Goal: Task Accomplishment & Management: Manage account settings

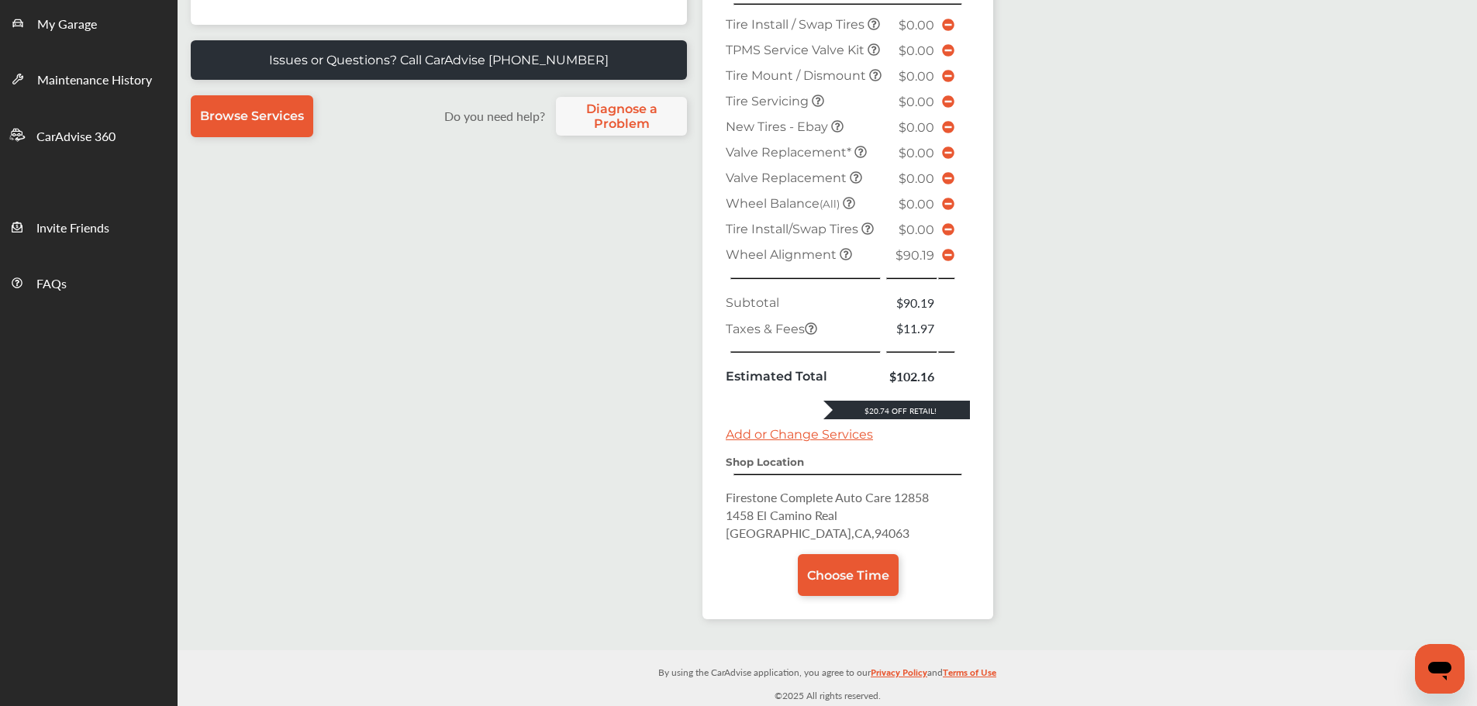
scroll to position [388, 0]
click at [944, 251] on icon at bounding box center [948, 255] width 12 height 12
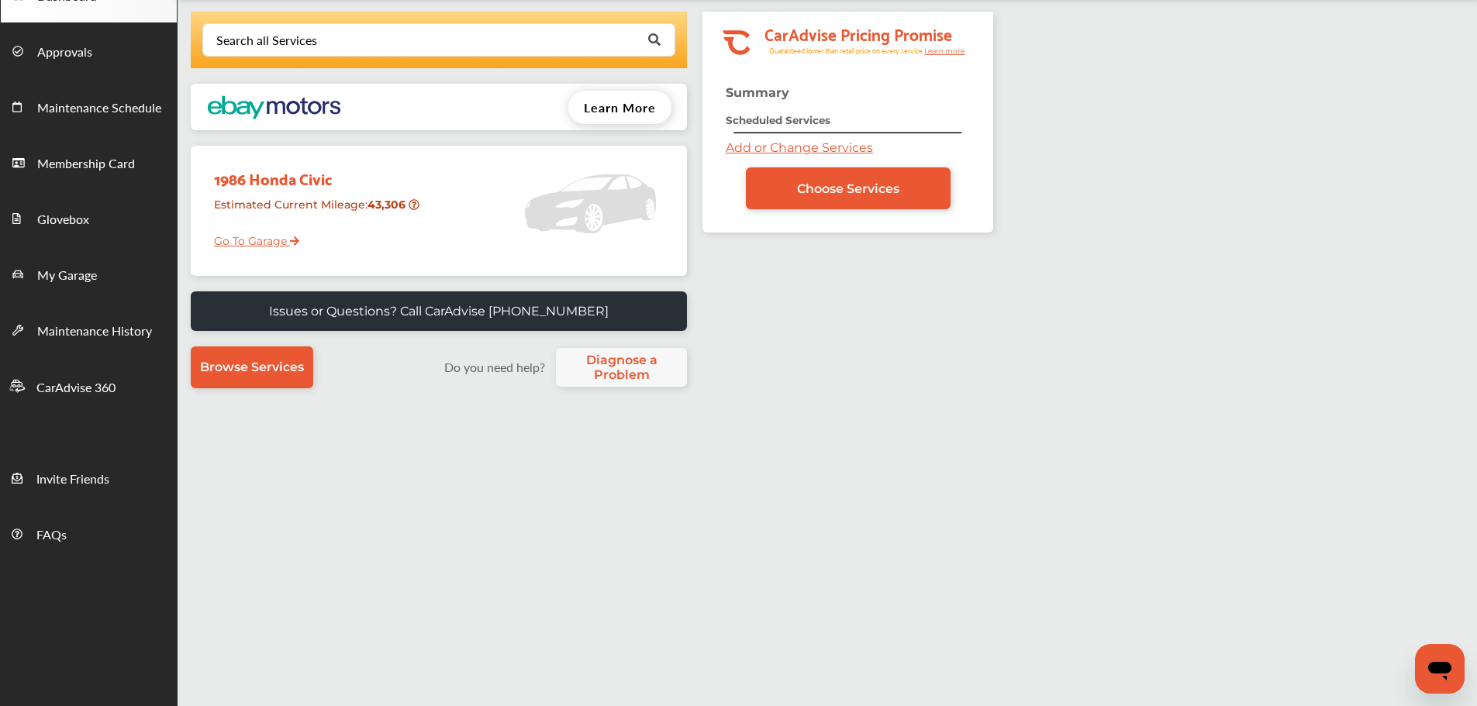
scroll to position [0, 0]
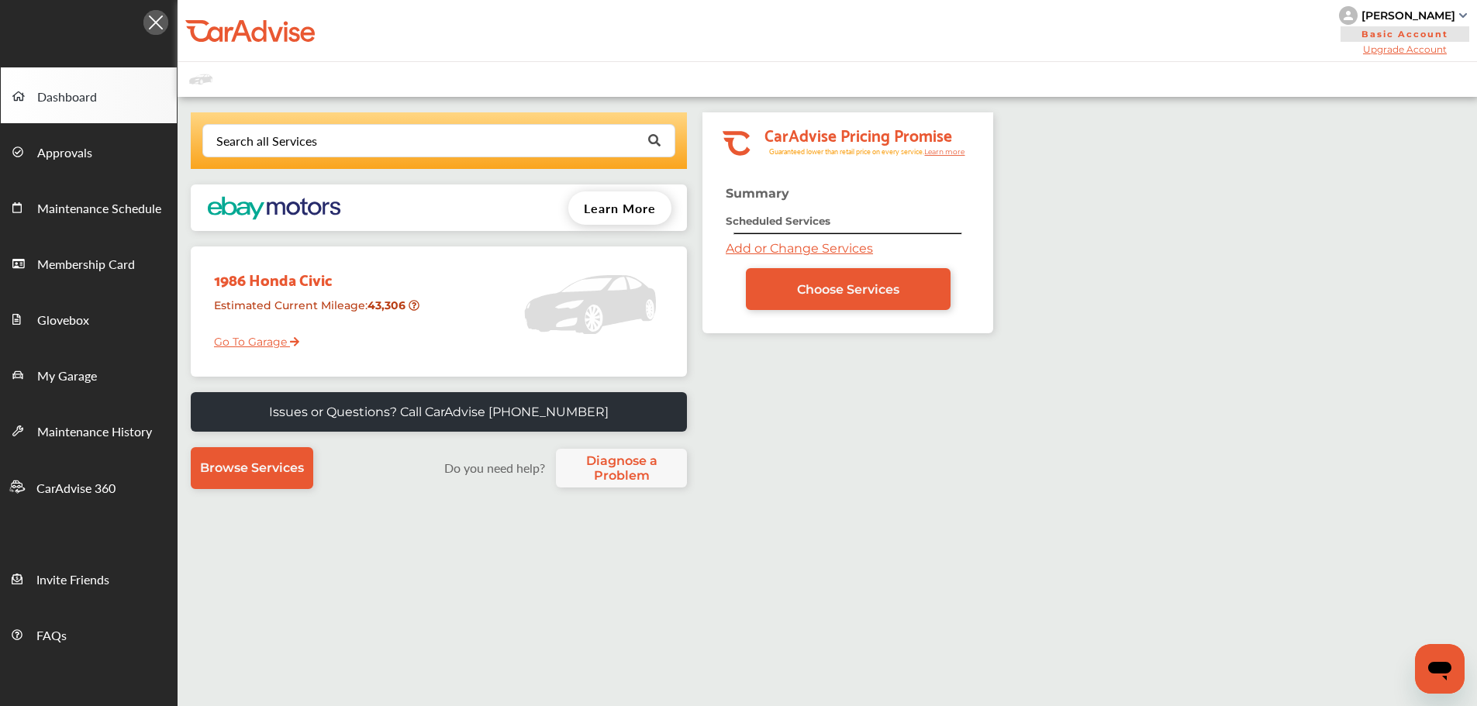
click at [247, 339] on link "Go To Garage" at bounding box center [250, 337] width 97 height 29
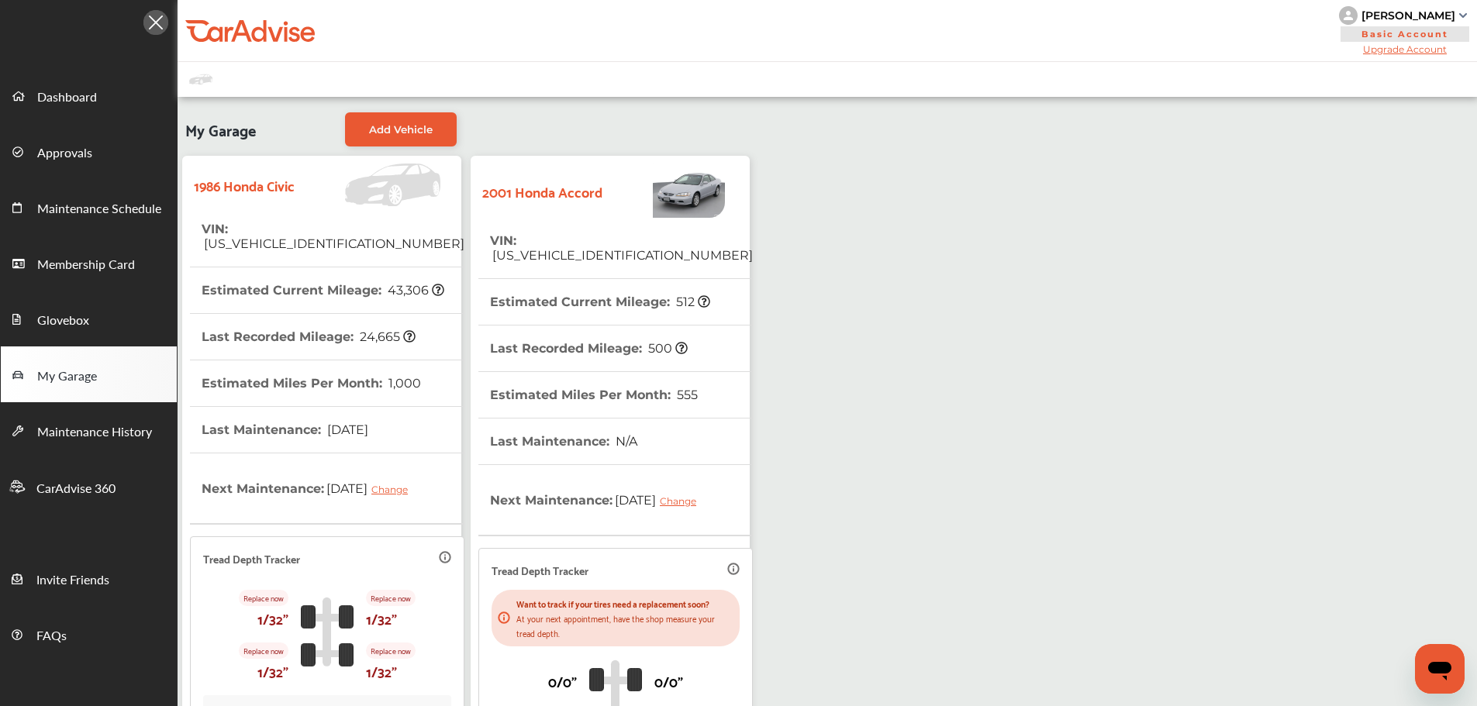
click at [668, 326] on th "Last Recorded Mileage : 500" at bounding box center [589, 349] width 198 height 46
